Goal: Task Accomplishment & Management: Manage account settings

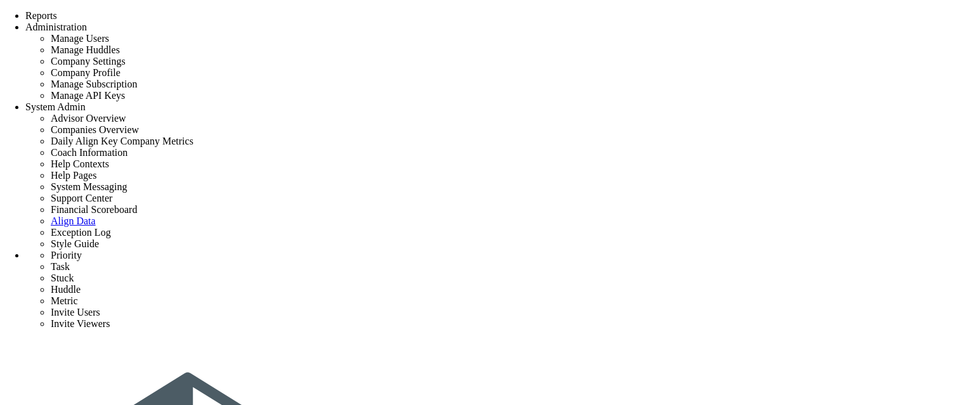
click at [487, 10] on div "Strategy One Page Strategic Plan Alignment Checklist 4D Vision Summary Function…" at bounding box center [487, 390] width 974 height 761
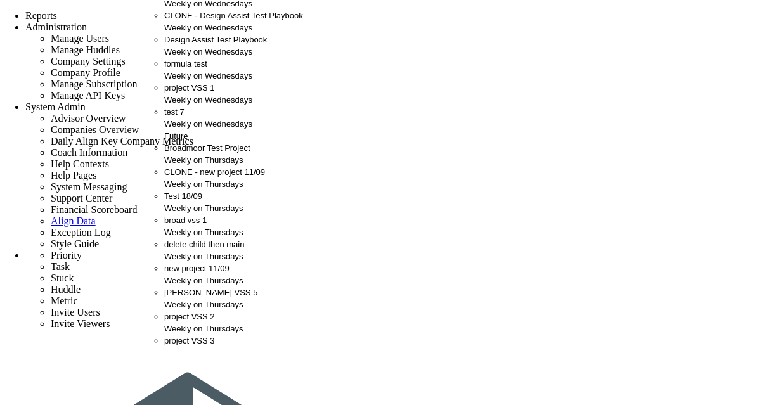
scroll to position [127, 0]
click at [200, 311] on div "vivek VSS 5 Weekly on Thursdays" at bounding box center [233, 299] width 139 height 24
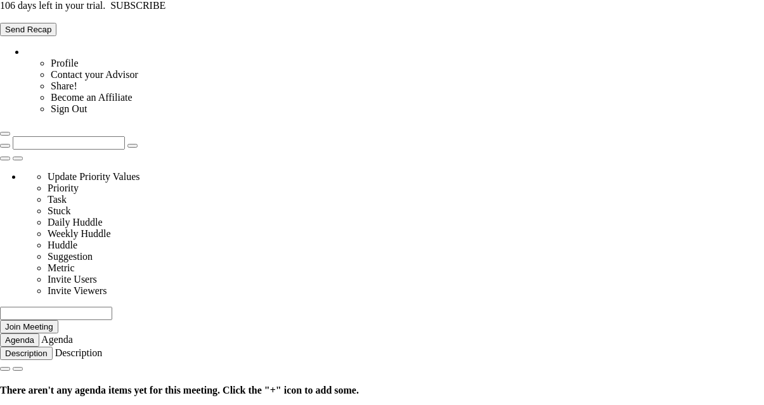
type input "Wednesday, September 24, 2025"
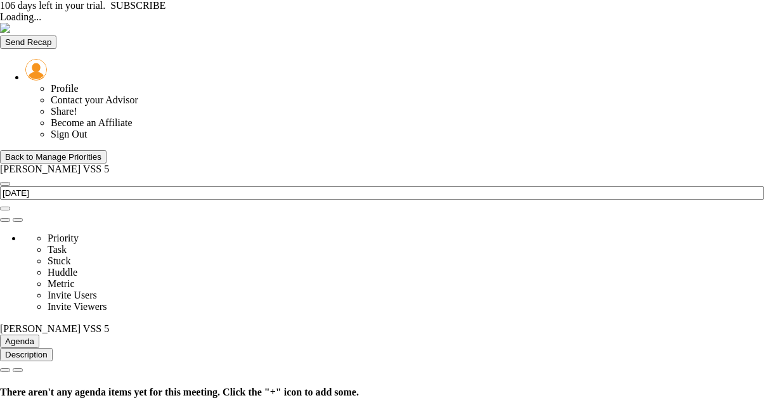
type input "[DATE]"
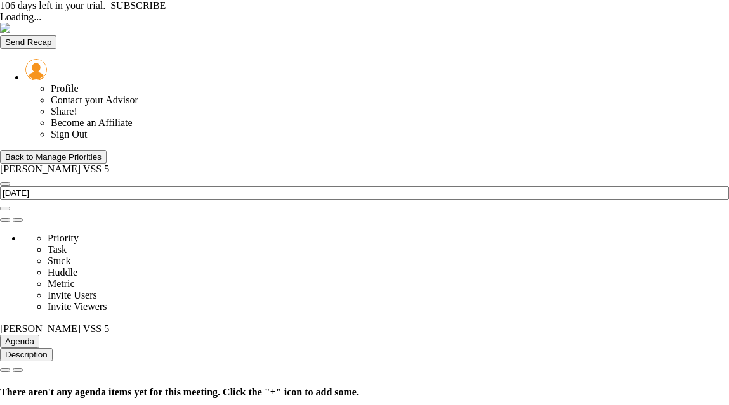
type input "[DATE]"
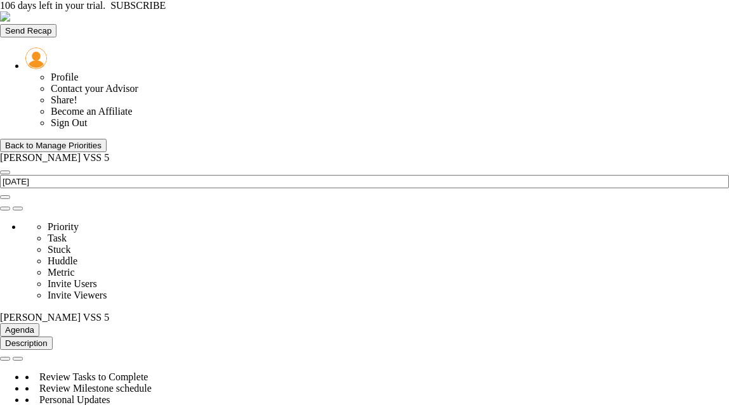
scroll to position [254, 0]
click at [5, 209] on span at bounding box center [5, 209] width 0 height 0
type input "[PERSON_NAME] VSS 5"
type input "[PERSON_NAME]"
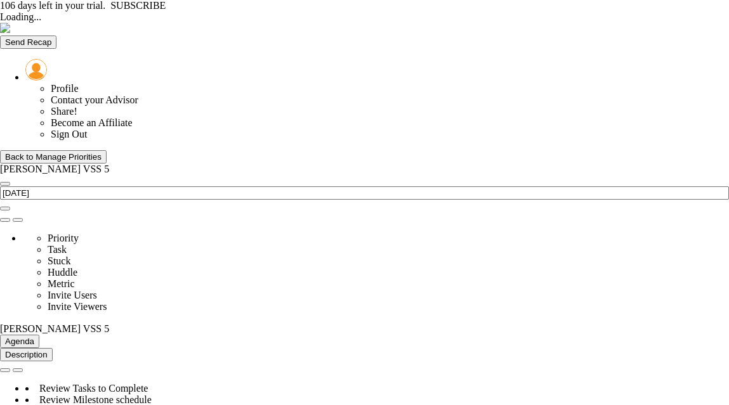
type input "[DATE]"
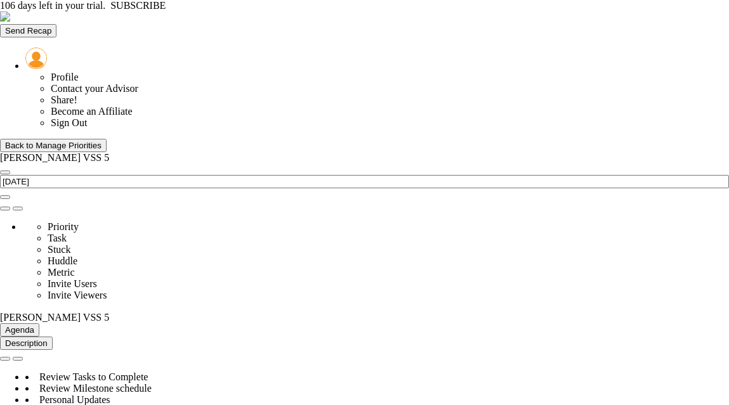
scroll to position [44, 109]
